Goal: Task Accomplishment & Management: Use online tool/utility

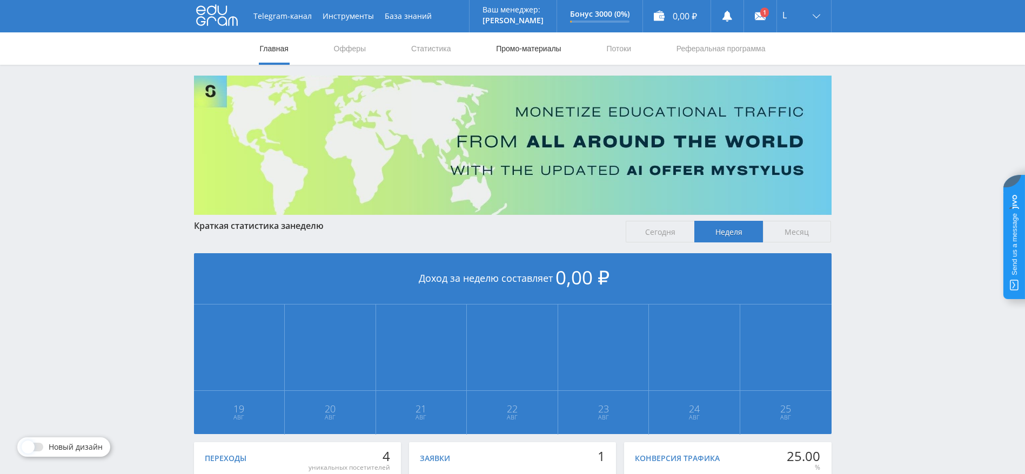
click at [526, 46] on link "Промо-материалы" at bounding box center [528, 48] width 67 height 32
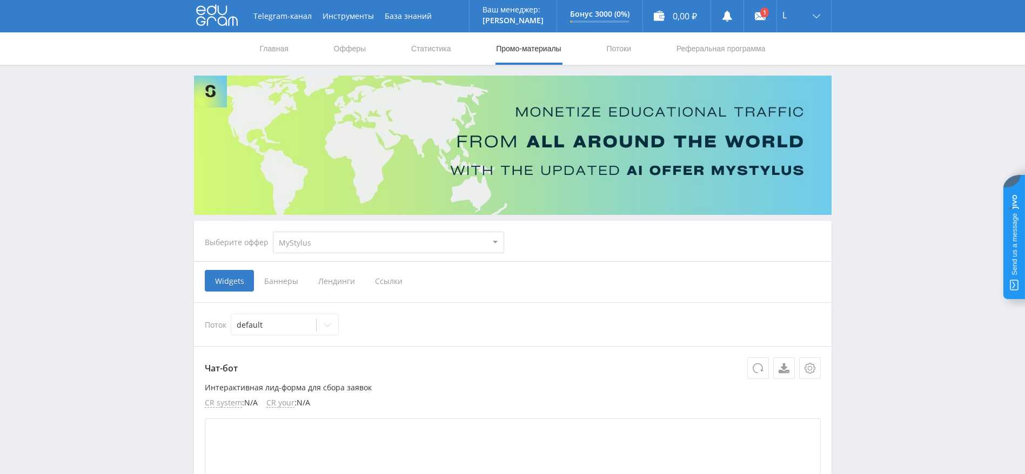
click at [394, 243] on select "MyStylus MyStylus - Revshare Кампус AI Studybay Автор24 Studybay Brazil Study A…" at bounding box center [388, 243] width 231 height 22
select select "376"
click at [273, 232] on select "MyStylus MyStylus - Revshare Кампус AI Studybay Автор24 Studybay Brazil Study A…" at bounding box center [388, 243] width 231 height 22
select select "376"
click at [273, 284] on span "Ссылки" at bounding box center [278, 281] width 48 height 22
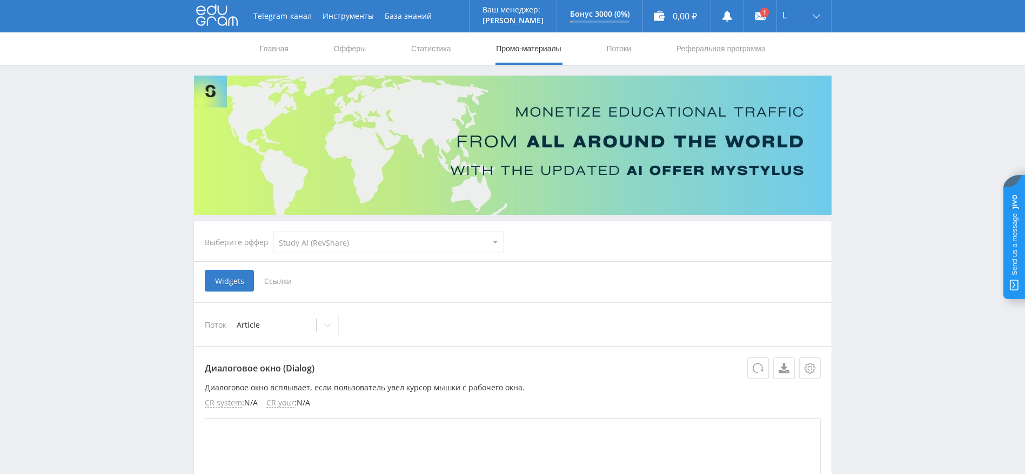
click at [0, 0] on input "Ссылки" at bounding box center [0, 0] width 0 height 0
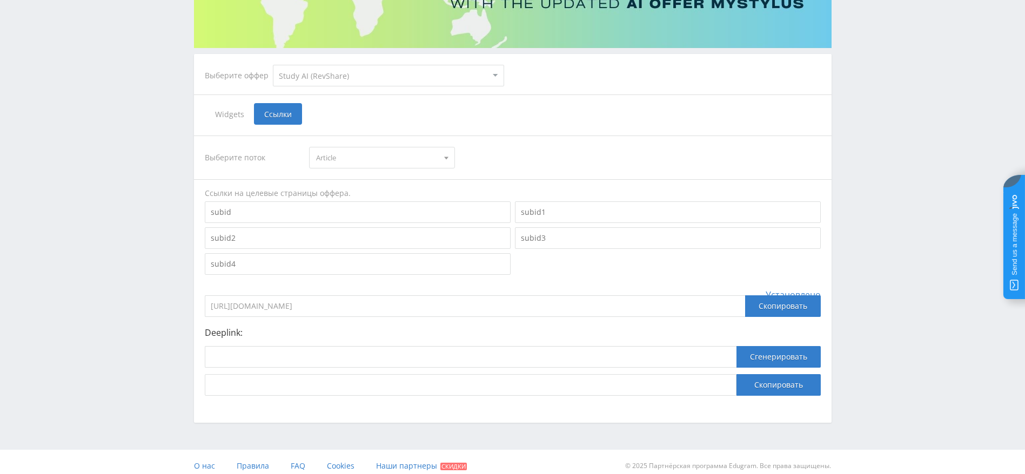
scroll to position [175, 0]
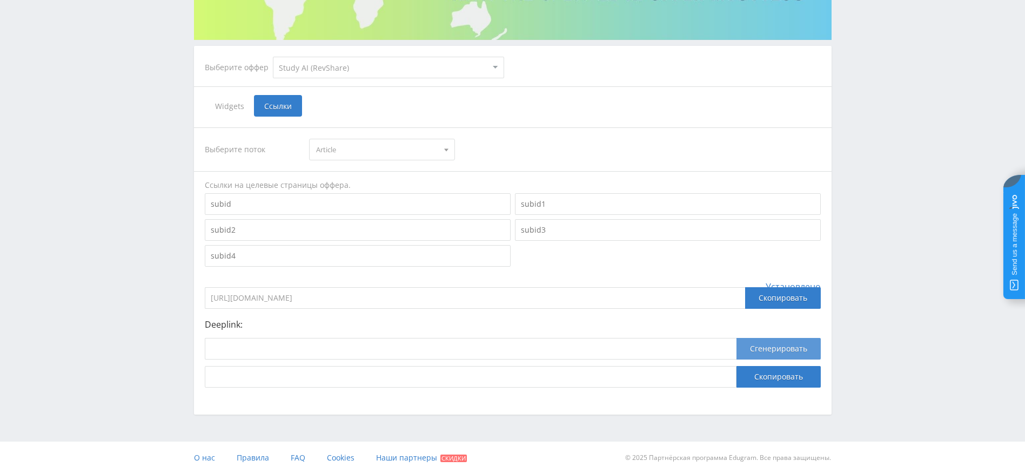
click at [749, 347] on button "Сгенерировать" at bounding box center [778, 349] width 84 height 22
click at [524, 326] on p "Deeplink:" at bounding box center [513, 325] width 616 height 10
click at [510, 349] on input at bounding box center [471, 349] width 532 height 22
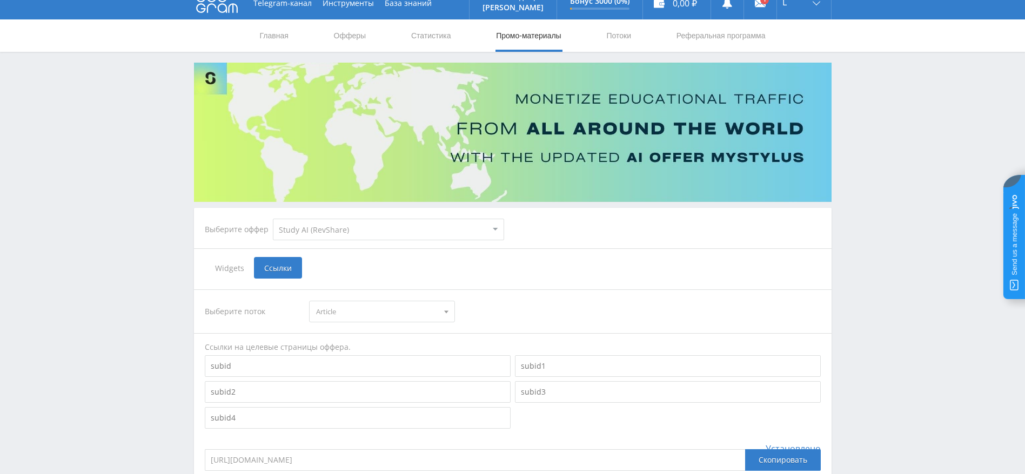
click at [338, 312] on span "Article" at bounding box center [377, 311] width 122 height 21
click at [532, 295] on div "Выберите поток Article Article default Ссылки на целевые страницы оффера. Устан…" at bounding box center [513, 420] width 616 height 260
click at [616, 35] on link "Потоки" at bounding box center [618, 35] width 27 height 32
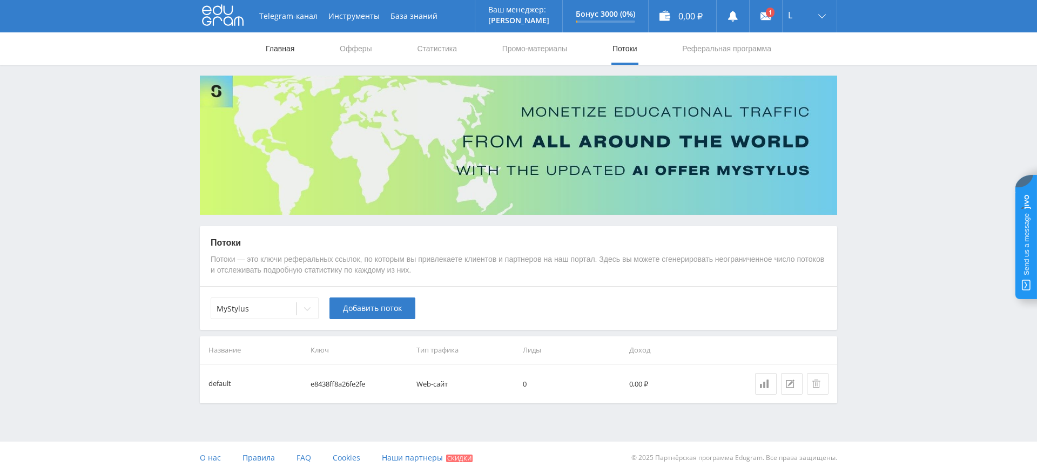
click at [281, 50] on link "Главная" at bounding box center [280, 48] width 31 height 32
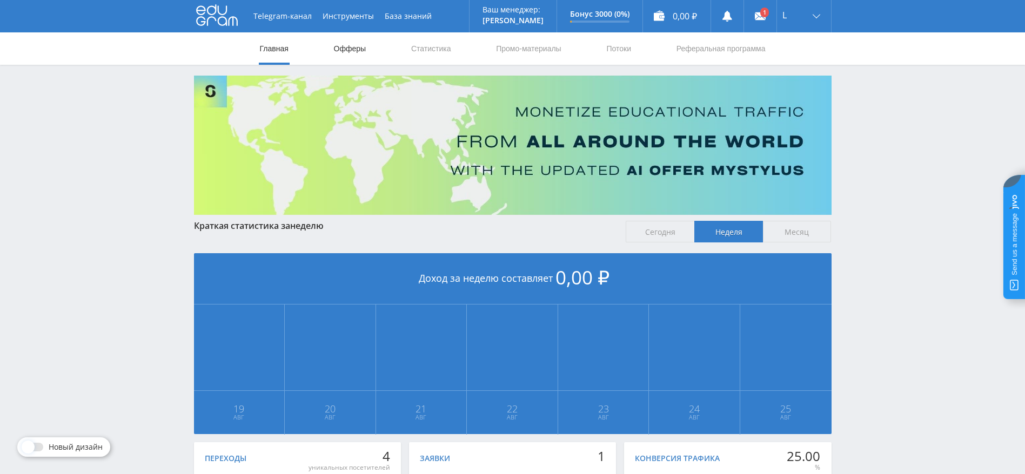
click at [341, 42] on link "Офферы" at bounding box center [350, 48] width 35 height 32
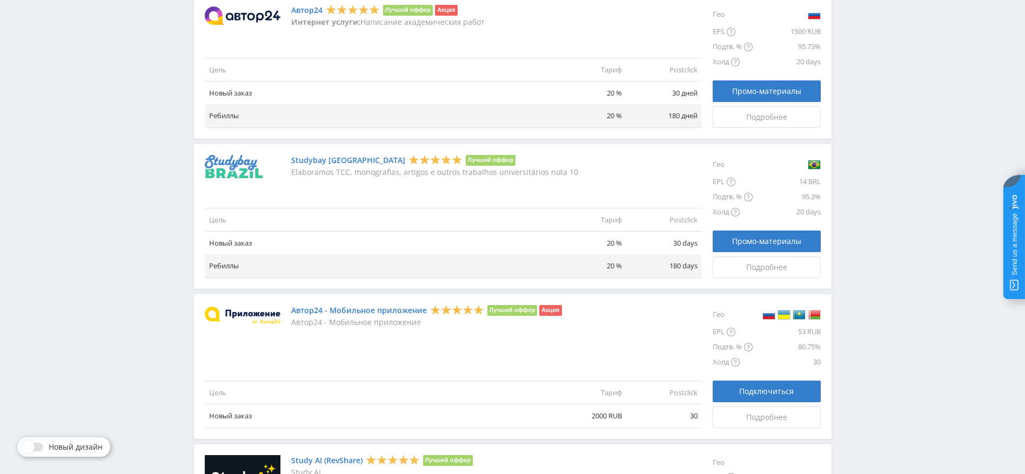
scroll to position [1200, 0]
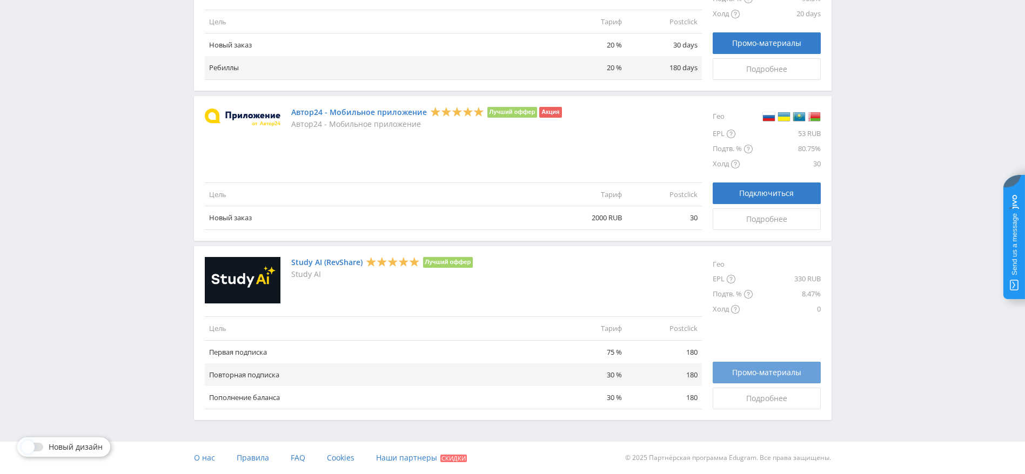
click at [740, 369] on span "Промо-материалы" at bounding box center [766, 372] width 69 height 9
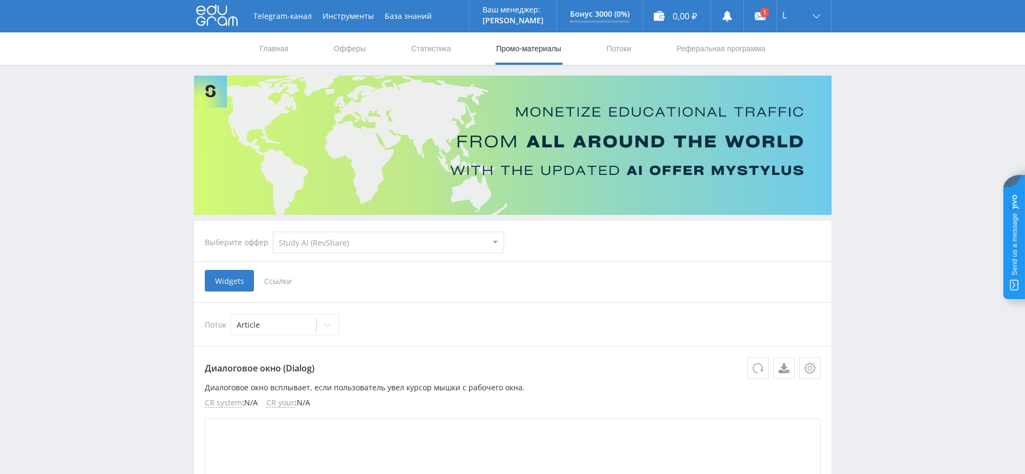
select select "376"
click at [423, 53] on link "Статистика" at bounding box center [431, 48] width 42 height 32
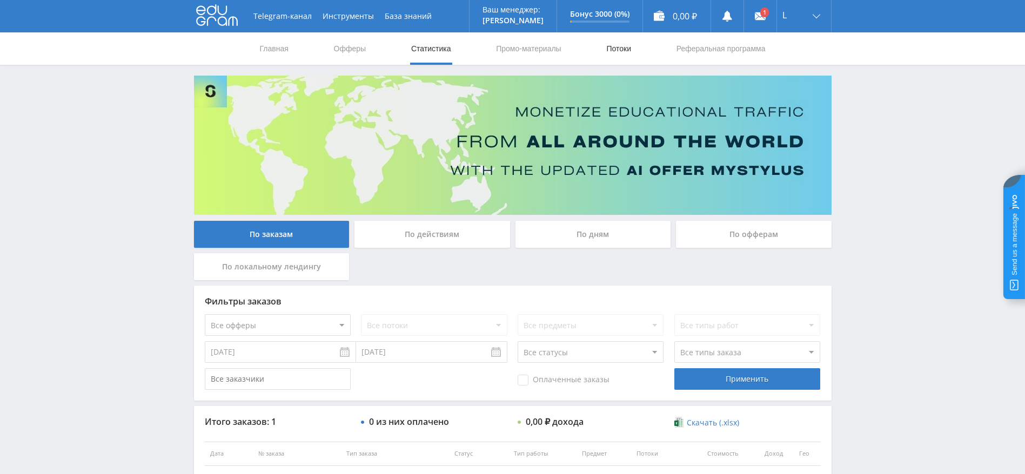
click at [610, 49] on link "Потоки" at bounding box center [618, 48] width 27 height 32
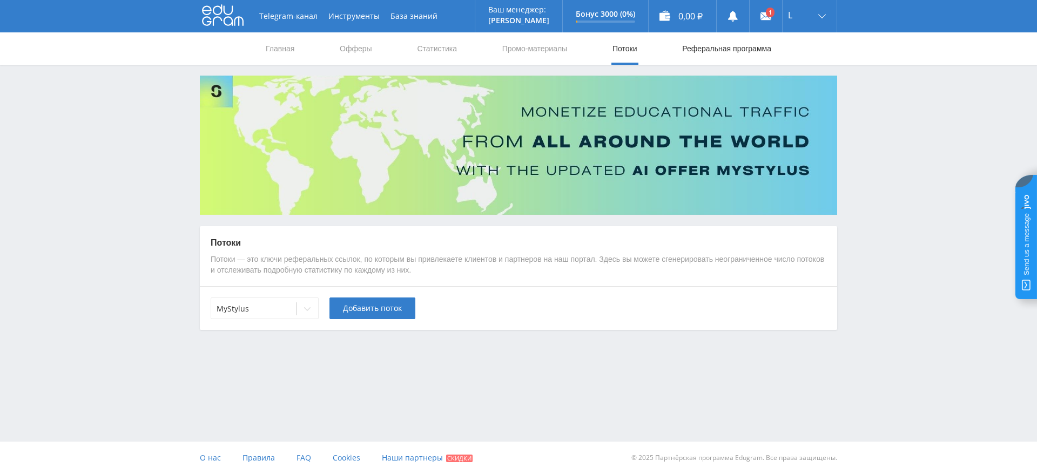
click at [709, 50] on link "Реферальная программа" at bounding box center [726, 48] width 91 height 32
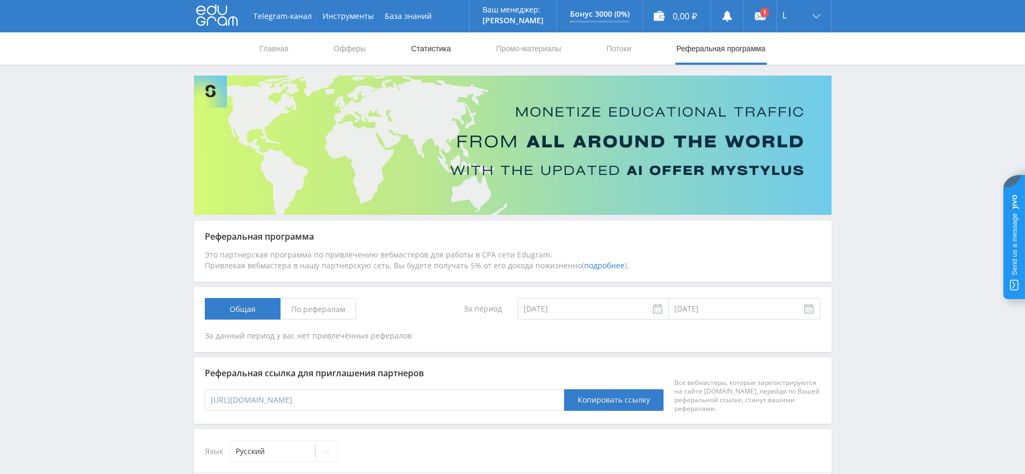
click at [430, 59] on link "Статистика" at bounding box center [431, 48] width 42 height 32
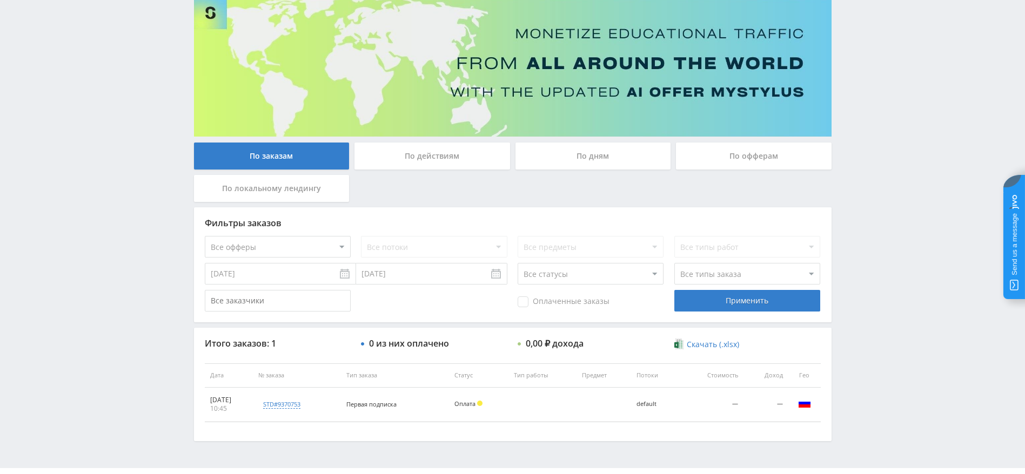
scroll to position [105, 0]
